Goal: Task Accomplishment & Management: Manage account settings

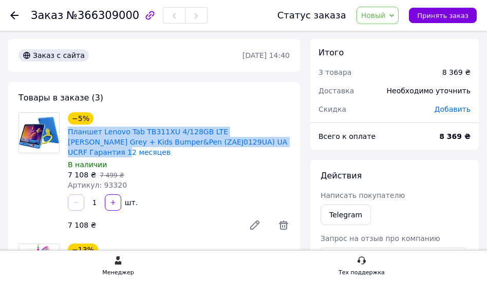
drag, startPoint x: 263, startPoint y: 146, endPoint x: 66, endPoint y: 137, distance: 197.8
click at [66, 137] on div "−5% Планшет Lenovo Tab TB311XU 4/128GB LTE [PERSON_NAME] Grey + Kids Bumper&Pen…" at bounding box center [179, 151] width 230 height 82
copy link "Планшет Lenovo Tab TB311XU 4/128GB LTE [PERSON_NAME] Grey + Kids Bumper&Pen (ZA…"
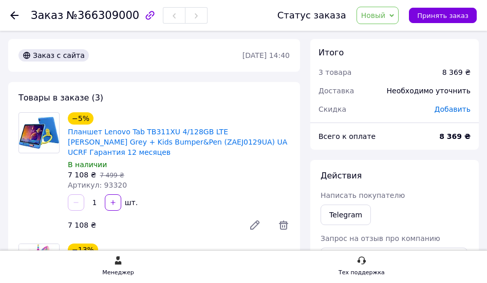
click at [195, 184] on div "−5% Планшет Lenovo Tab TB311XU 4/128GB LTE Luna Grey + Kids Bumper&Pen (ZAEJ012…" at bounding box center [179, 151] width 230 height 82
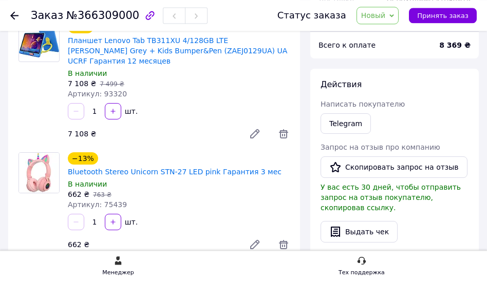
scroll to position [105, 0]
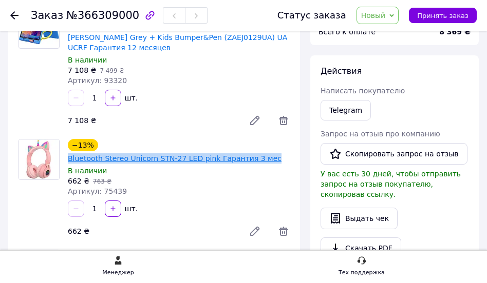
drag, startPoint x: 286, startPoint y: 139, endPoint x: 100, endPoint y: 139, distance: 186.3
click at [100, 152] on div "Bluetooth Stereo Unicorn STN-27 LED pink Гарантия 3 мес" at bounding box center [175, 158] width 216 height 12
copy link "Bluetooth Stereo Unicorn STN-27 LED pink Гарантия 3 мес"
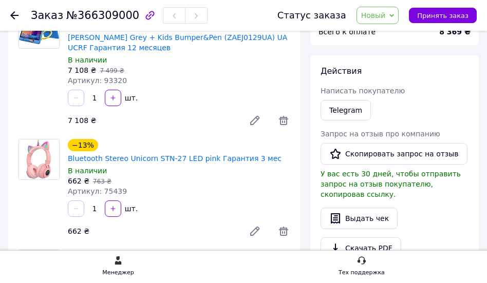
click at [188, 201] on div "1   шт." at bounding box center [179, 209] width 224 height 16
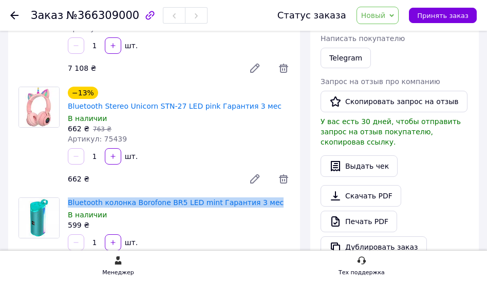
drag, startPoint x: 259, startPoint y: 186, endPoint x: 68, endPoint y: 181, distance: 191.5
click at [68, 196] on div "Bluetooth колонка Borofone BR5 LED mint Гарантия 3 мес В наличии 599 ₴" at bounding box center [179, 214] width 230 height 37
copy link "Bluetooth колонка Borofone BR5 LED mint Гарантия 3 мес"
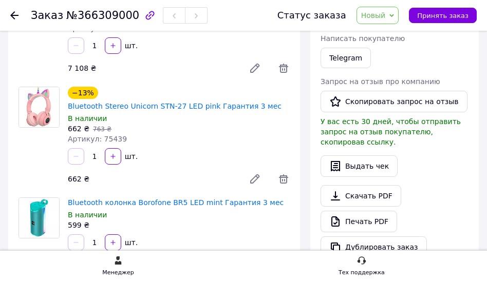
click at [190, 172] on div "662 ₴" at bounding box center [150, 179] width 172 height 14
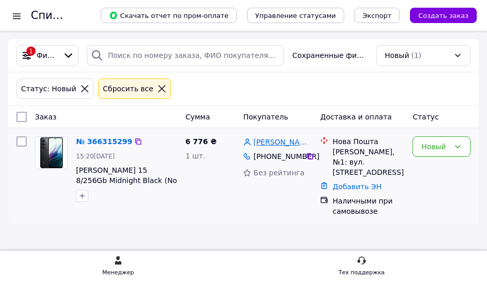
click at [278, 147] on link "іван воютицький" at bounding box center [282, 142] width 59 height 10
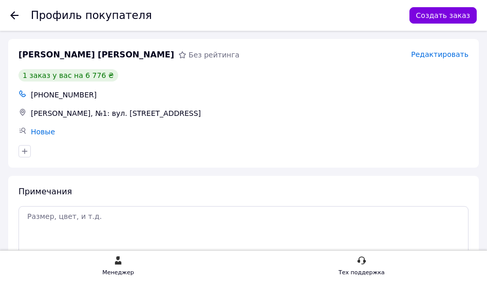
click at [15, 15] on use at bounding box center [14, 15] width 8 height 8
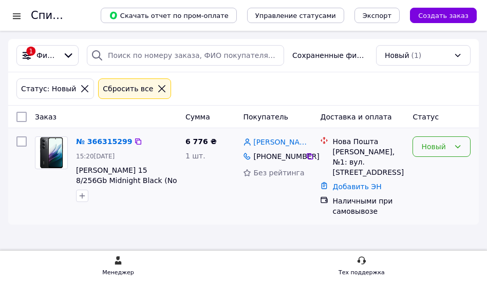
click at [434, 157] on div "Новый" at bounding box center [441, 147] width 58 height 21
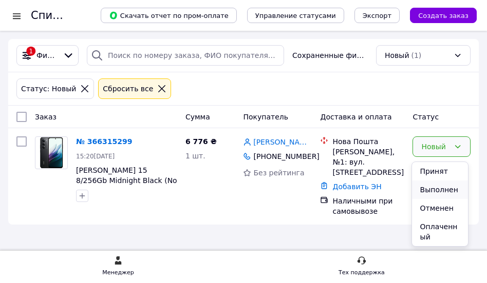
click at [450, 188] on li "Выполнен" at bounding box center [440, 190] width 56 height 18
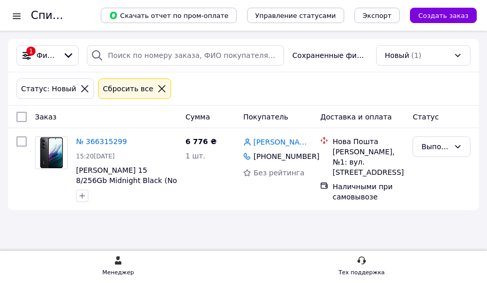
click at [257, 82] on div "Статус: Новый Сбросить все" at bounding box center [243, 88] width 458 height 25
click at [225, 114] on div "Сумма" at bounding box center [210, 117] width 58 height 18
click at [338, 116] on span "Доставка и оплата" at bounding box center [355, 117] width 71 height 8
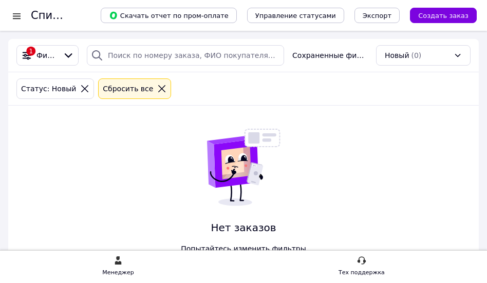
click at [343, 122] on div "1 Фильтры Сохраненные фильтры: Новый (0) Статус: Новый Сбросить все Нет заказов…" at bounding box center [243, 167] width 470 height 256
